Goal: Task Accomplishment & Management: Use online tool/utility

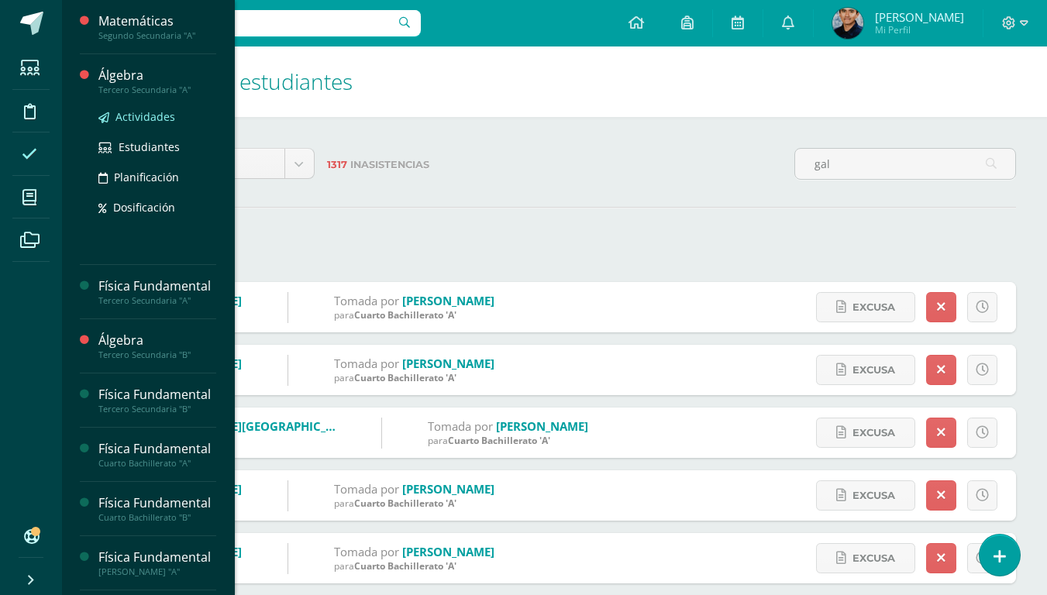
click at [128, 123] on span "Actividades" at bounding box center [146, 116] width 60 height 15
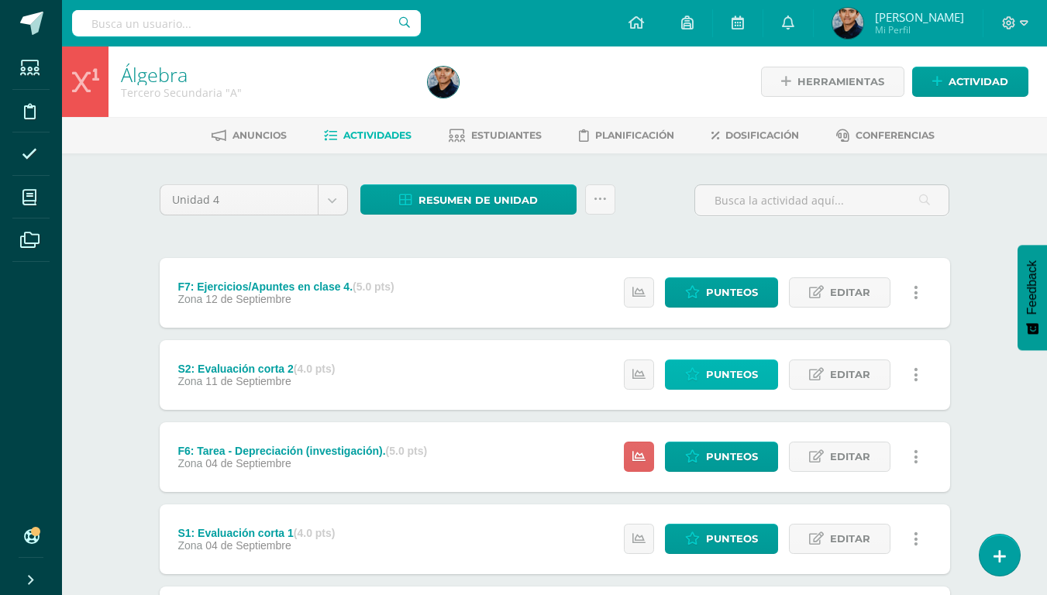
click at [718, 381] on span "Punteos" at bounding box center [732, 375] width 52 height 29
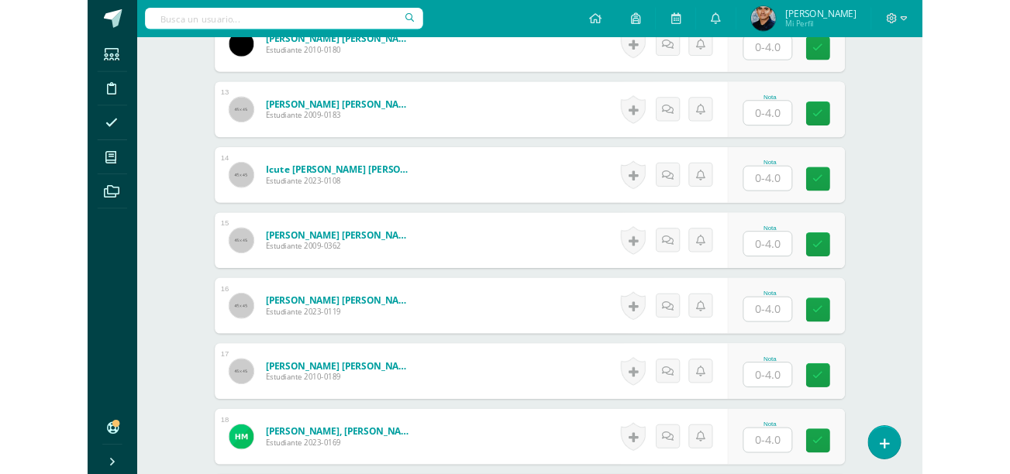
scroll to position [1423, 0]
